Goal: Information Seeking & Learning: Find specific fact

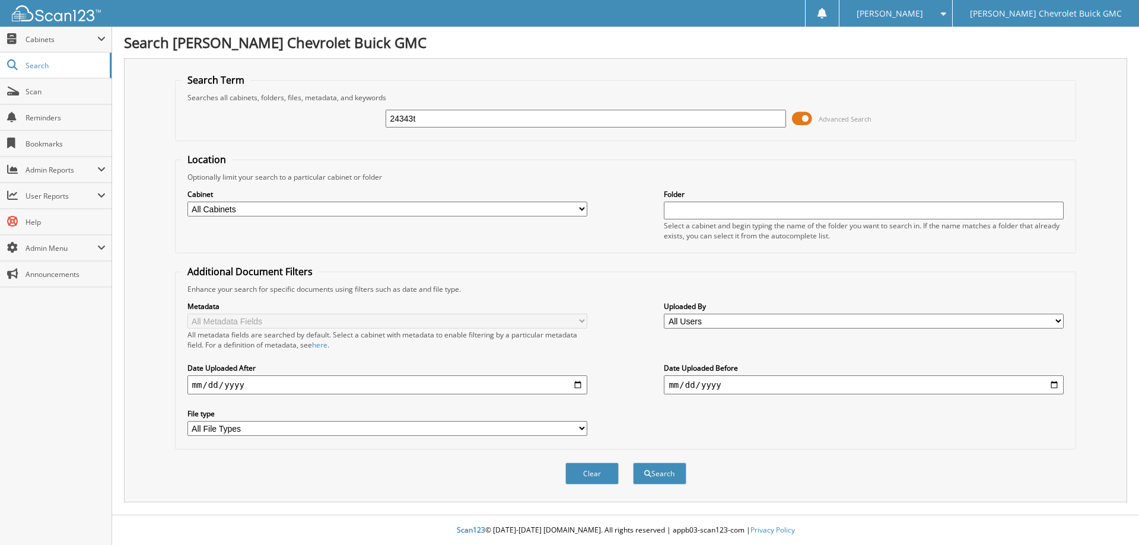
type input "24343t"
click at [633, 463] on button "Search" at bounding box center [659, 474] width 53 height 22
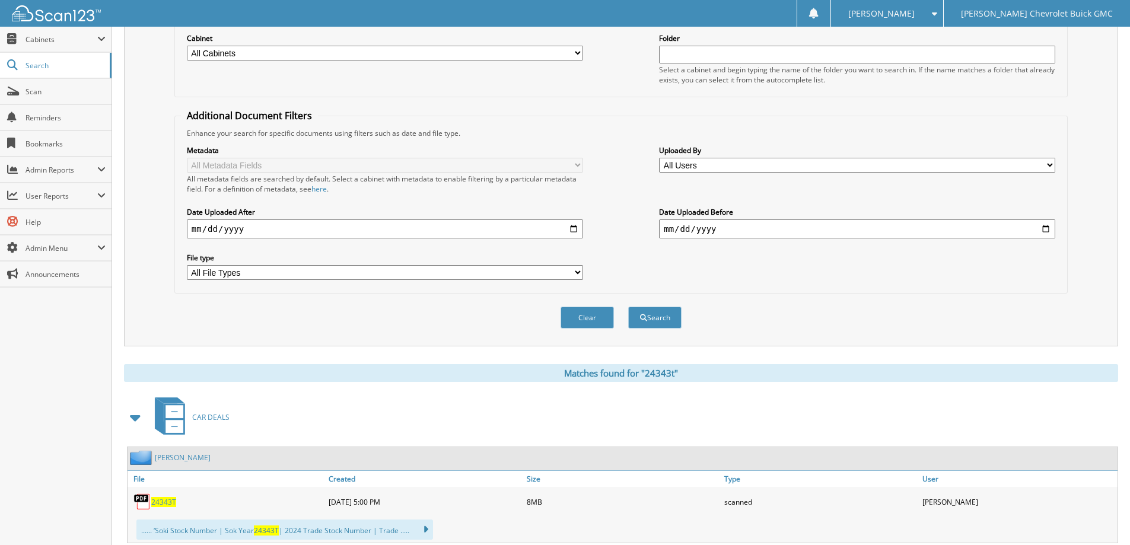
scroll to position [415, 0]
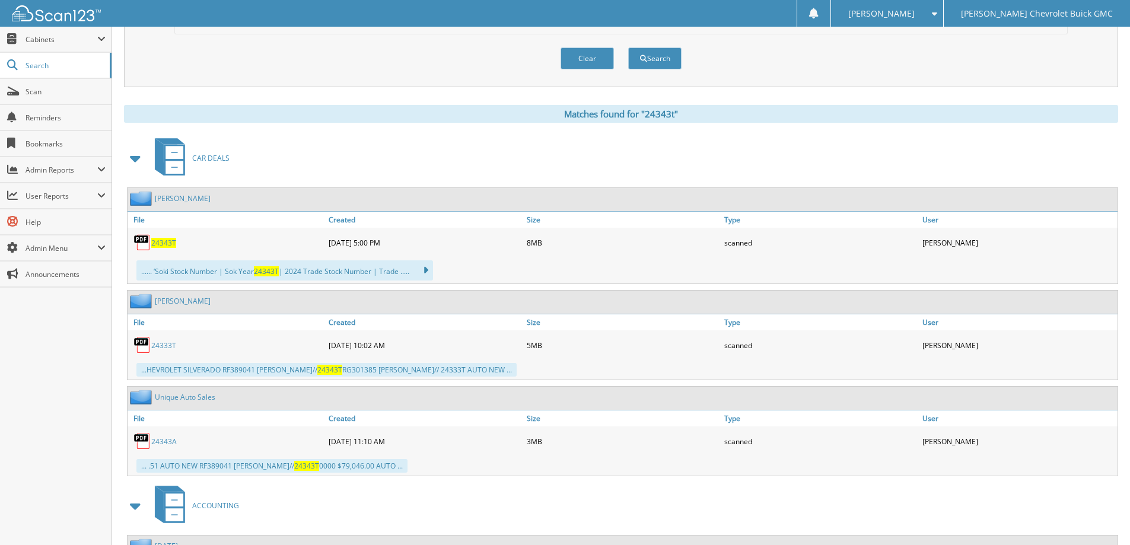
click at [183, 201] on link "[PERSON_NAME]" at bounding box center [183, 198] width 56 height 10
